Goal: Task Accomplishment & Management: Manage account settings

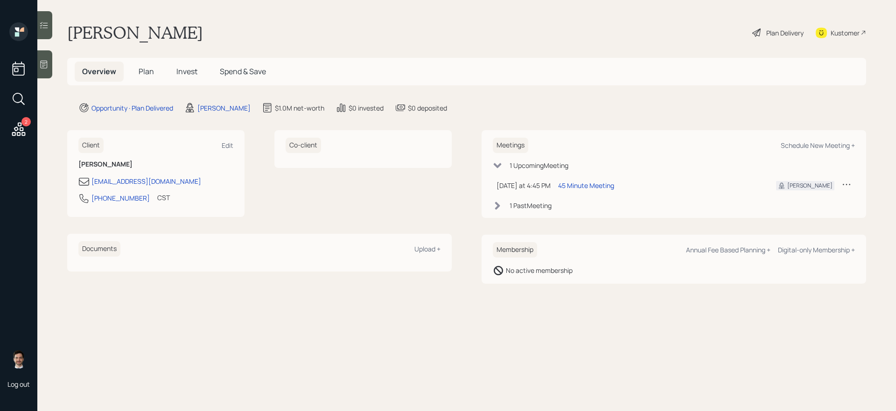
click at [151, 74] on span "Plan" at bounding box center [146, 71] width 15 height 10
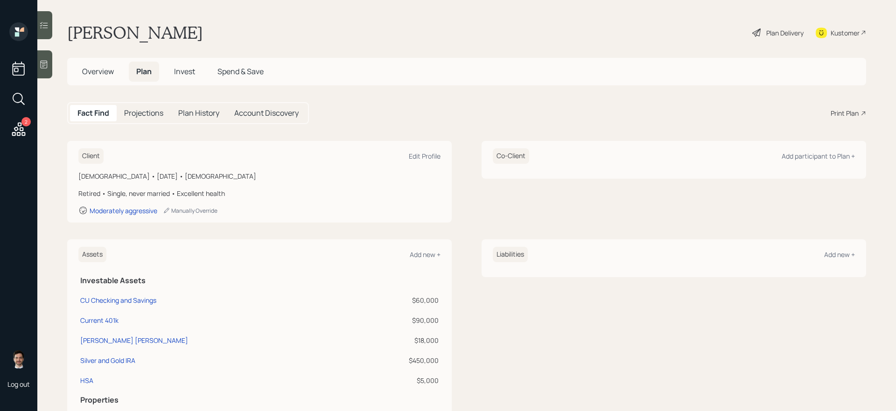
click at [772, 35] on div "Plan Delivery" at bounding box center [784, 33] width 37 height 10
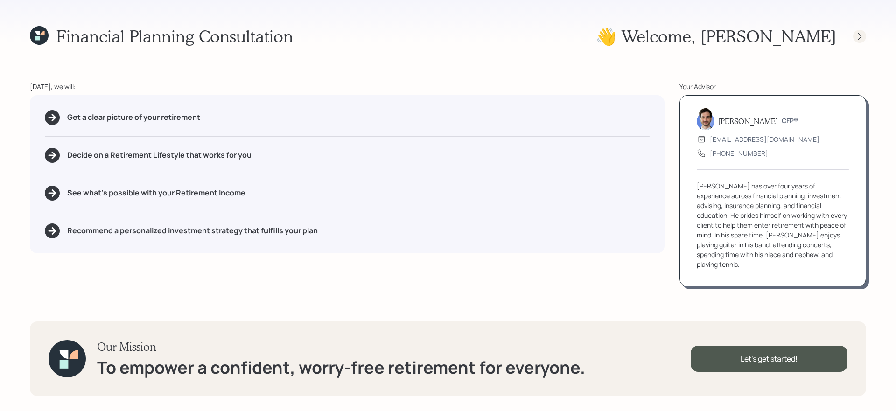
click at [859, 38] on icon at bounding box center [859, 36] width 9 height 9
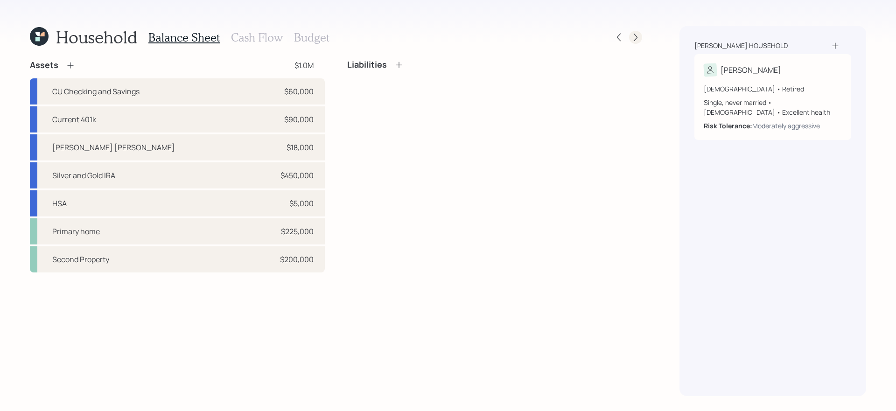
click at [636, 35] on icon at bounding box center [635, 37] width 9 height 9
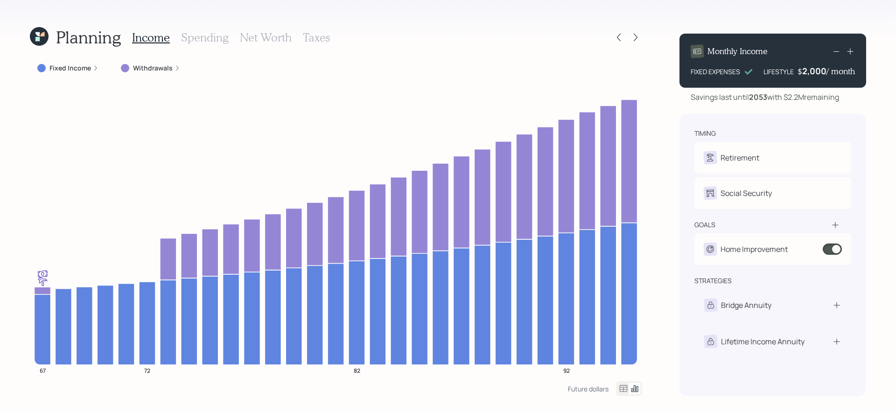
click at [636, 35] on icon at bounding box center [635, 37] width 9 height 9
